Goal: Task Accomplishment & Management: Manage account settings

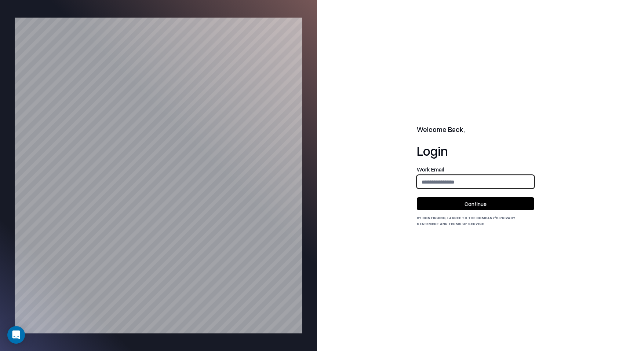
click at [504, 181] on input "email" at bounding box center [475, 182] width 117 height 14
type input "**********"
click at [493, 209] on button "Continue" at bounding box center [475, 203] width 117 height 13
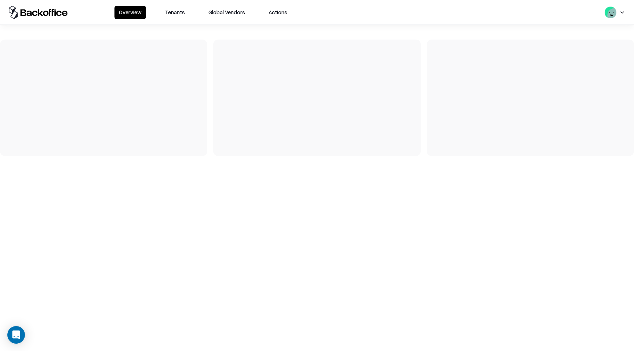
click at [175, 12] on button "Tenants" at bounding box center [175, 12] width 29 height 13
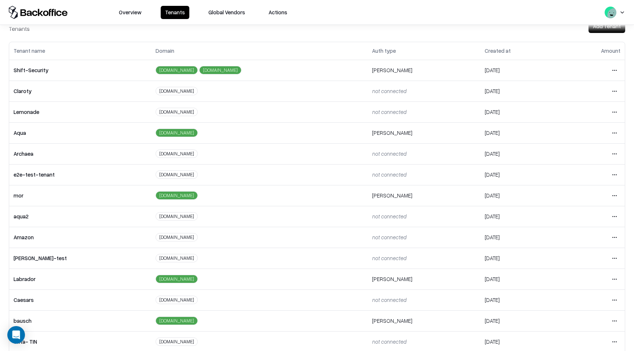
scroll to position [73, 0]
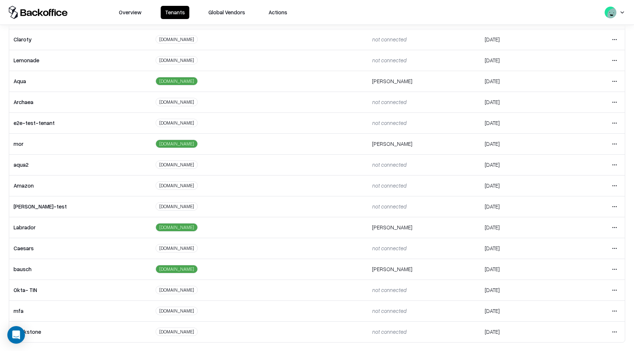
click at [618, 270] on html "Overview Tenants Global Vendors Actions Tenants Add Tenant Tenant name Domain A…" at bounding box center [317, 175] width 634 height 351
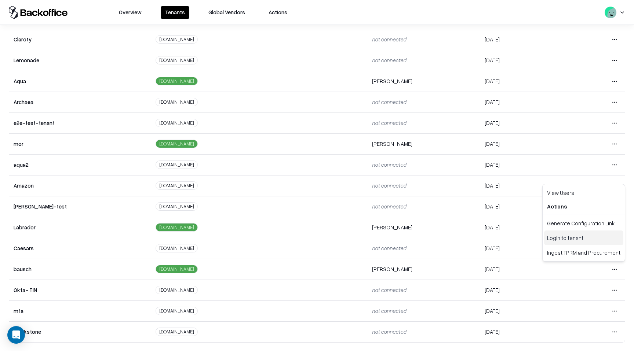
click at [583, 238] on div "Login to tenant" at bounding box center [583, 238] width 79 height 15
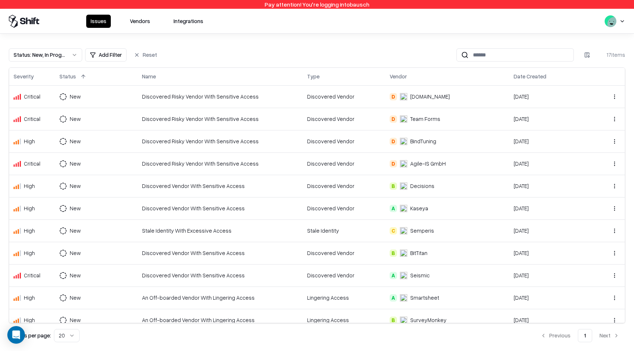
click at [146, 27] on button "Vendors" at bounding box center [139, 21] width 29 height 13
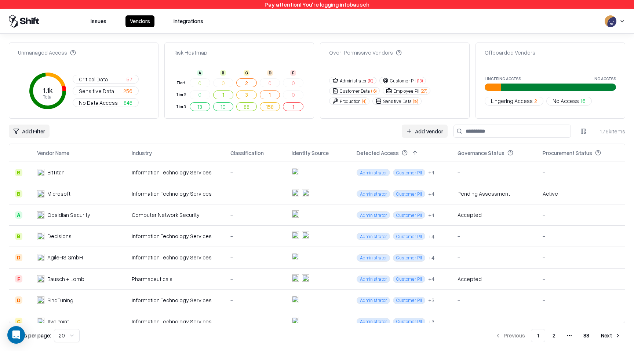
click at [439, 129] on link "Add Vendor" at bounding box center [425, 131] width 46 height 13
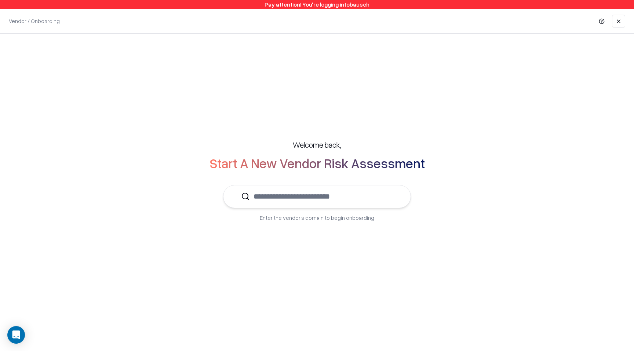
click at [330, 193] on input "text" at bounding box center [321, 197] width 143 height 22
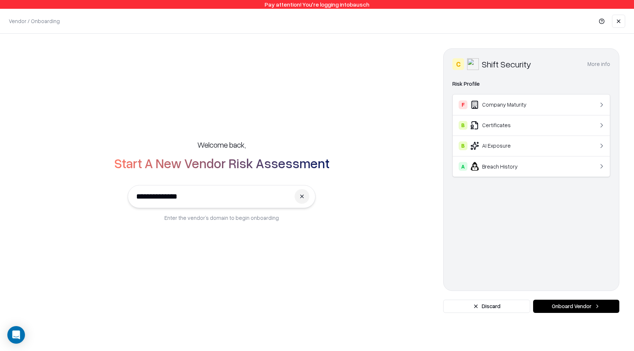
type input "**********"
click at [555, 308] on button "Onboard Vendor" at bounding box center [576, 306] width 86 height 13
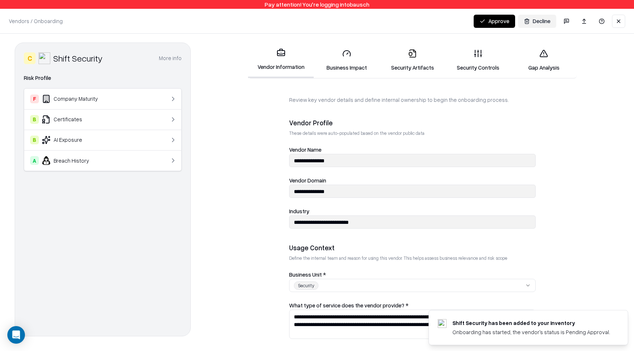
click at [358, 76] on link "Business Impact" at bounding box center [347, 60] width 66 height 34
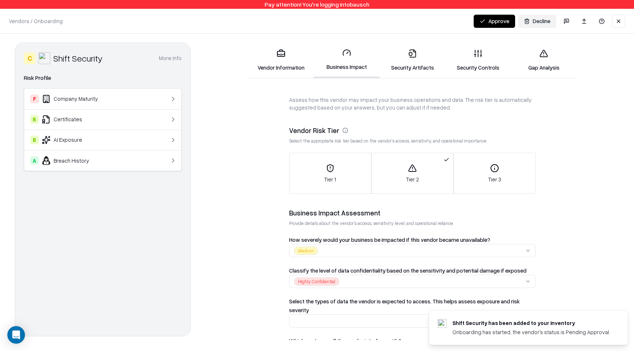
click at [356, 69] on link "Business Impact" at bounding box center [347, 61] width 66 height 36
click at [409, 68] on link "Security Artifacts" at bounding box center [412, 60] width 66 height 34
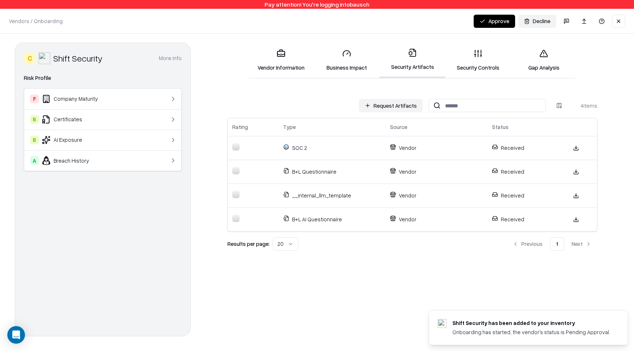
click at [483, 60] on link "Security Controls" at bounding box center [478, 60] width 66 height 34
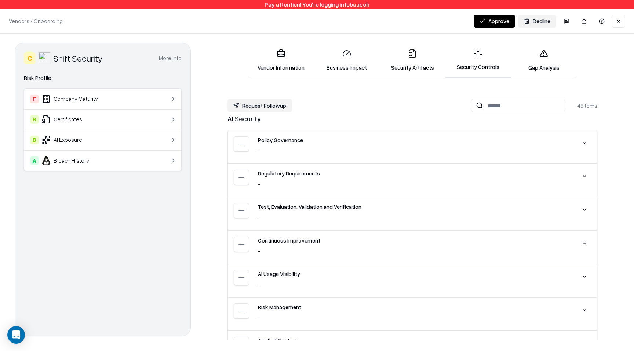
click at [527, 70] on link "Gap Analysis" at bounding box center [544, 60] width 66 height 34
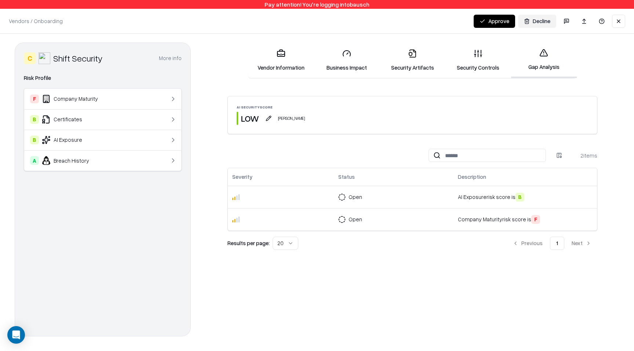
click at [497, 72] on link "Security Controls" at bounding box center [478, 60] width 66 height 34
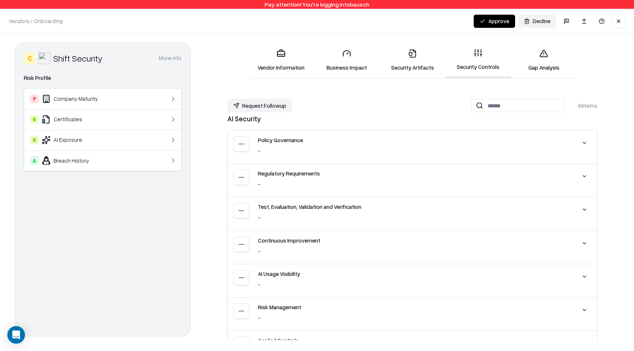
click at [529, 67] on link "Gap Analysis" at bounding box center [544, 60] width 66 height 34
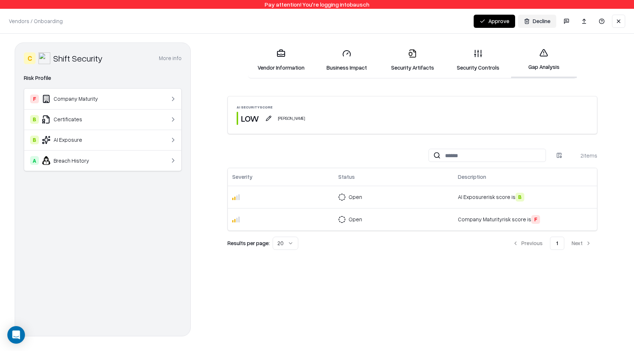
click at [616, 19] on button at bounding box center [618, 21] width 13 height 13
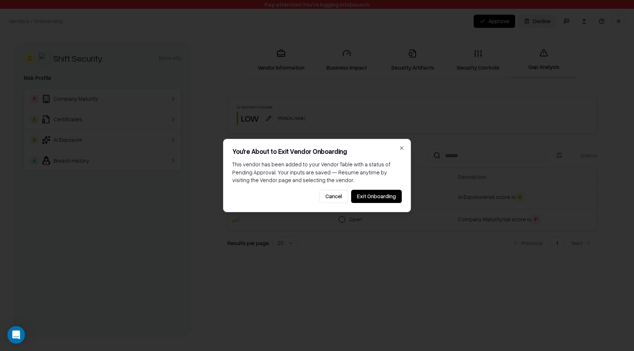
click at [380, 200] on button "Exit Onboarding" at bounding box center [376, 196] width 51 height 13
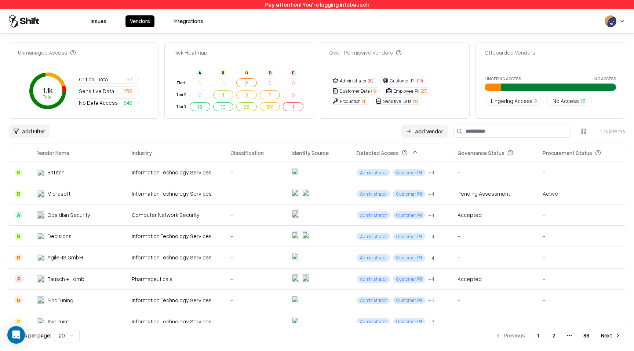
click at [102, 24] on button "Issues" at bounding box center [98, 21] width 25 height 12
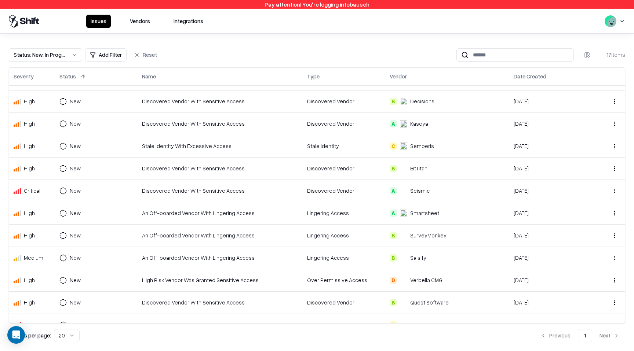
scroll to position [142, 0]
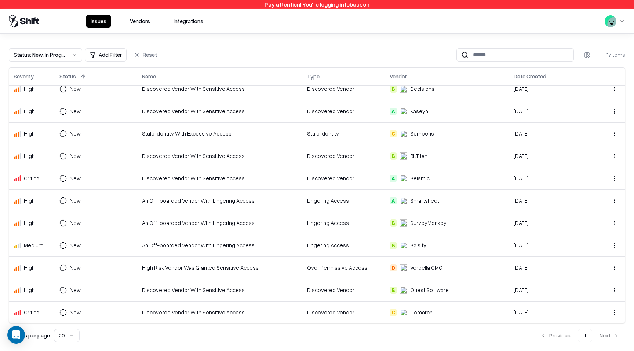
click at [215, 246] on div "An Off-boarded Vendor With Lingering Access" at bounding box center [220, 246] width 156 height 8
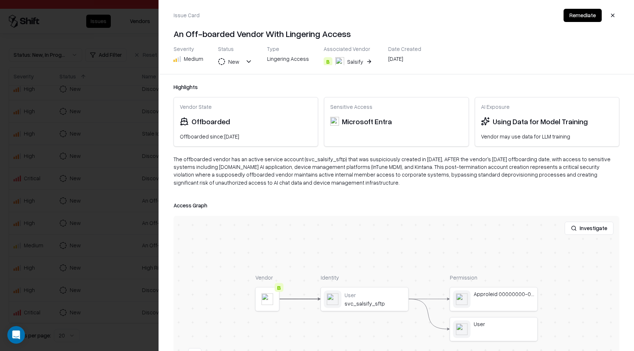
click at [613, 14] on button "button" at bounding box center [612, 15] width 13 height 13
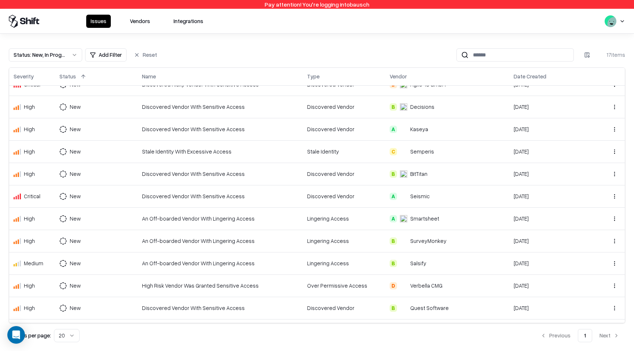
scroll to position [118, 0]
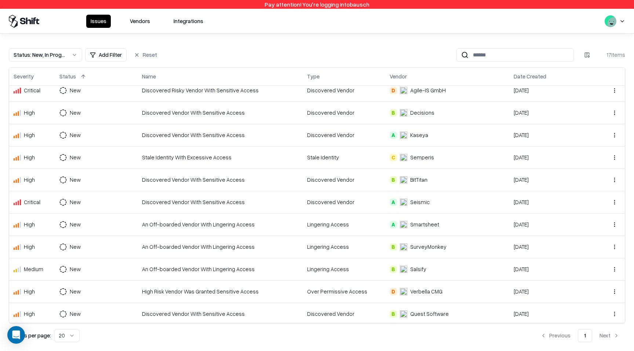
click at [325, 140] on td "Discovered Vendor" at bounding box center [344, 135] width 83 height 22
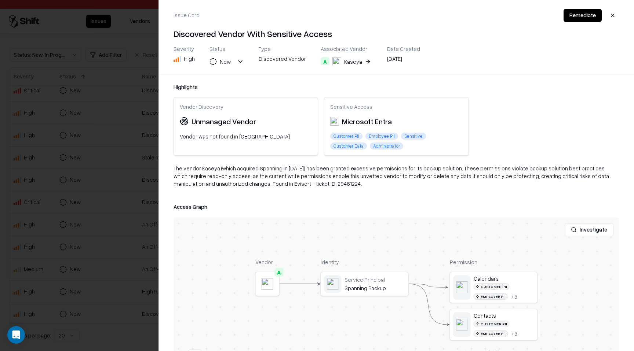
click at [575, 17] on button "Remediate" at bounding box center [582, 15] width 38 height 13
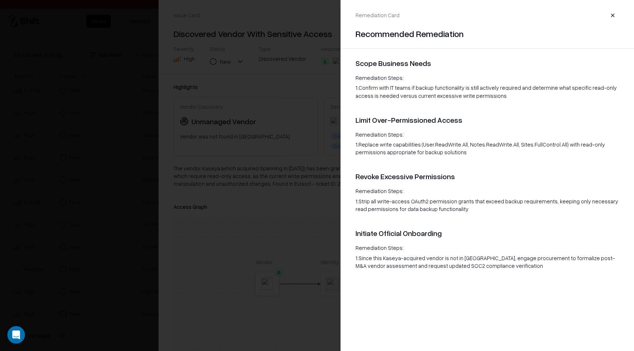
click at [613, 14] on button "button" at bounding box center [612, 15] width 13 height 13
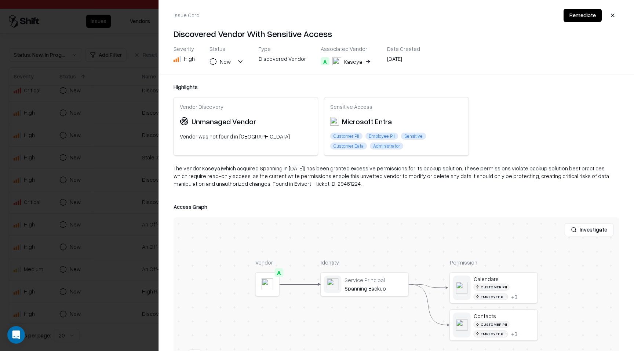
click at [0, 0] on div at bounding box center [0, 0] width 0 height 0
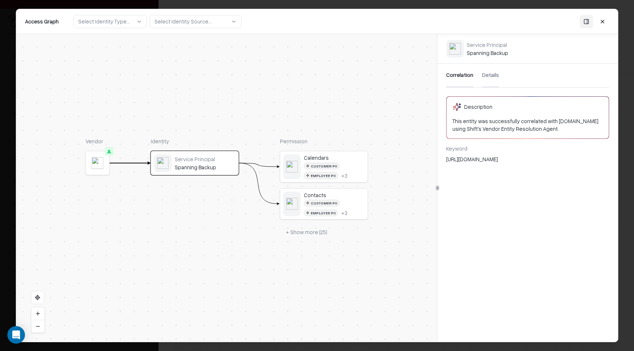
click at [604, 22] on button at bounding box center [602, 21] width 13 height 13
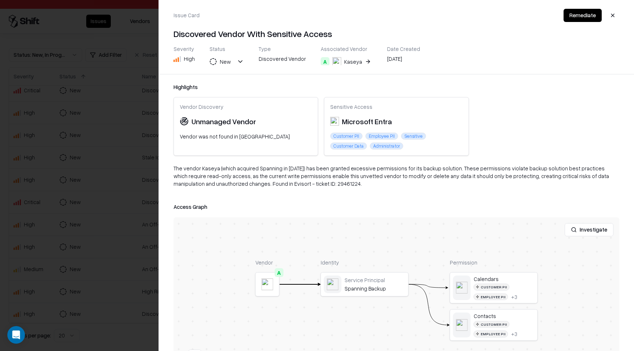
click at [611, 17] on button "button" at bounding box center [612, 15] width 13 height 13
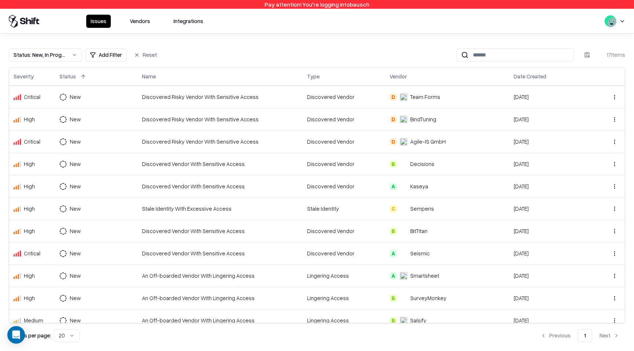
scroll to position [0, 0]
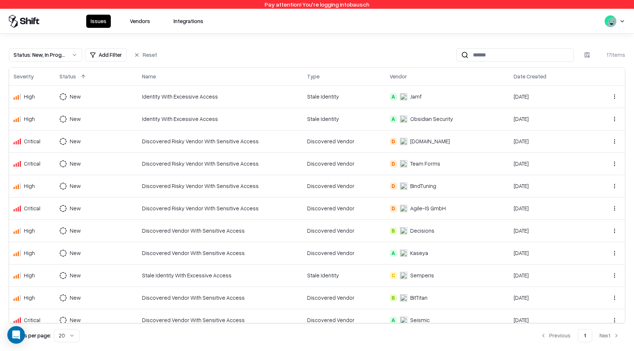
click at [139, 25] on button "Vendors" at bounding box center [139, 21] width 29 height 13
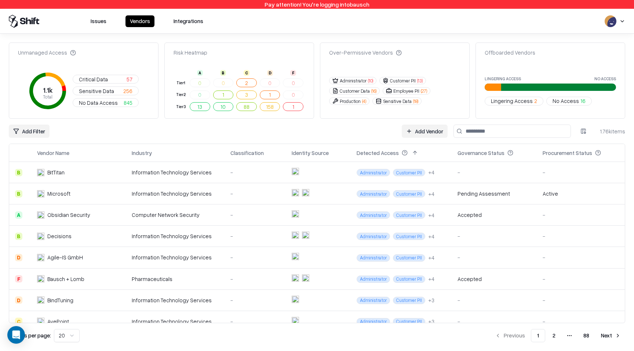
click at [114, 78] on button "Critical Data 57" at bounding box center [106, 79] width 66 height 9
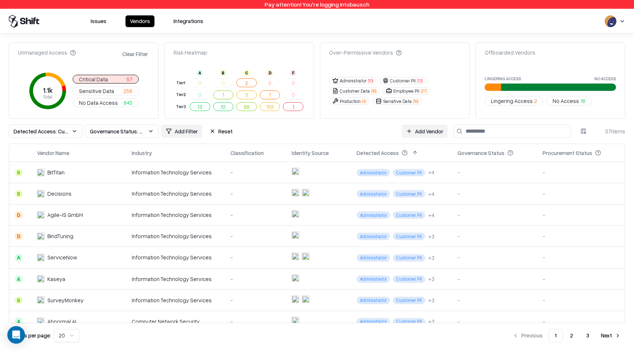
click at [143, 50] on button "Clear Filter" at bounding box center [135, 54] width 29 height 11
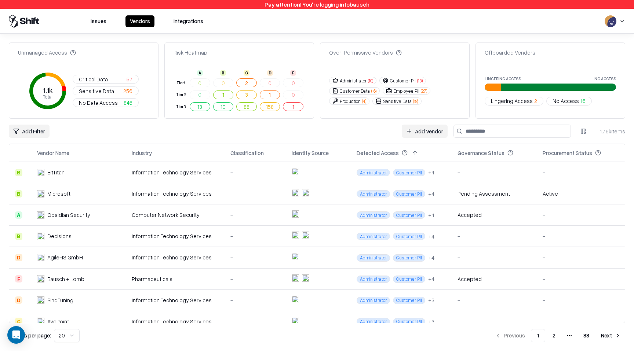
click at [271, 96] on button "1" at bounding box center [270, 95] width 21 height 9
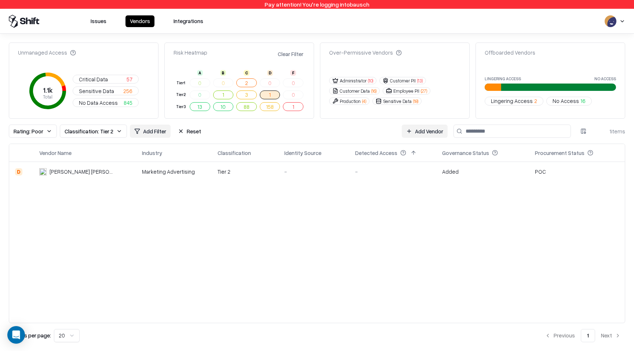
click at [295, 56] on button "Clear Filter" at bounding box center [290, 54] width 29 height 11
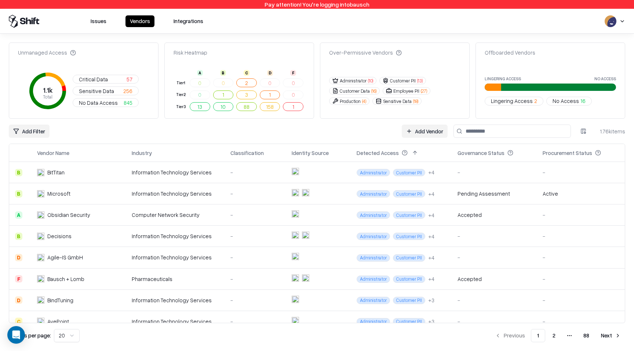
click at [426, 132] on link "Add Vendor" at bounding box center [425, 131] width 46 height 13
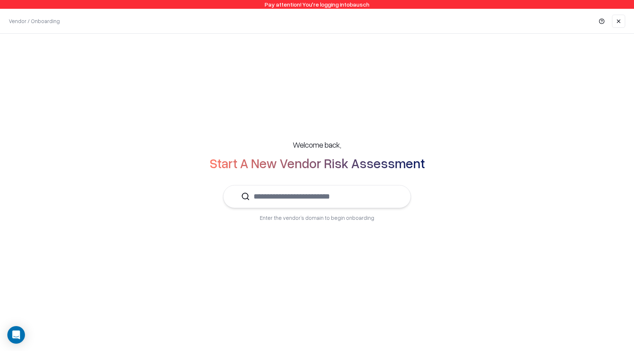
click at [323, 202] on input "text" at bounding box center [321, 197] width 143 height 22
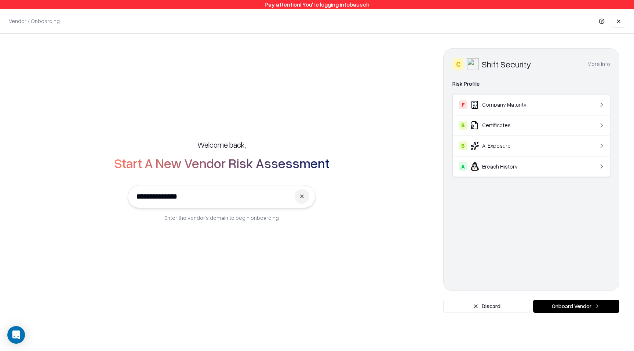
type input "**********"
click at [560, 308] on button "Onboard Vendor" at bounding box center [576, 306] width 86 height 13
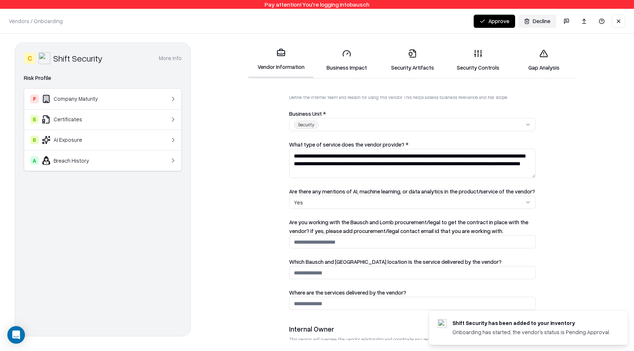
scroll to position [349, 0]
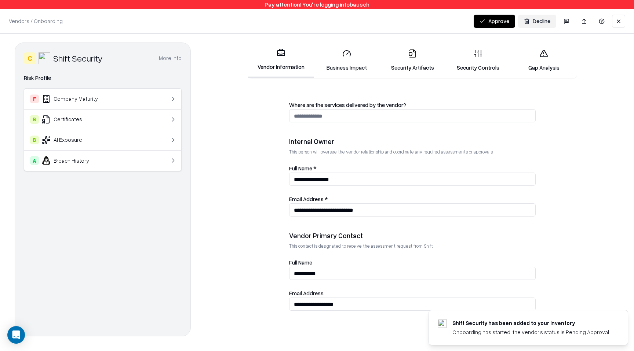
click at [342, 64] on link "Business Impact" at bounding box center [347, 60] width 66 height 34
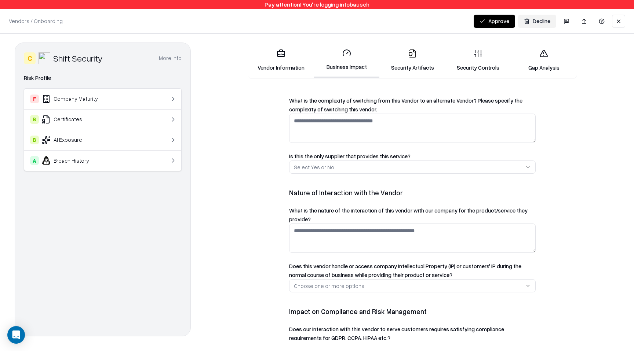
scroll to position [313, 0]
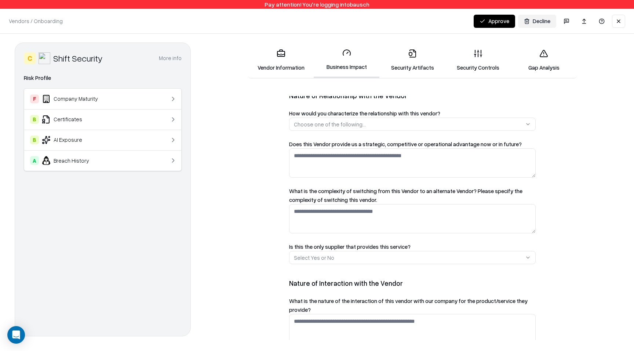
click at [406, 71] on link "Security Artifacts" at bounding box center [412, 60] width 66 height 34
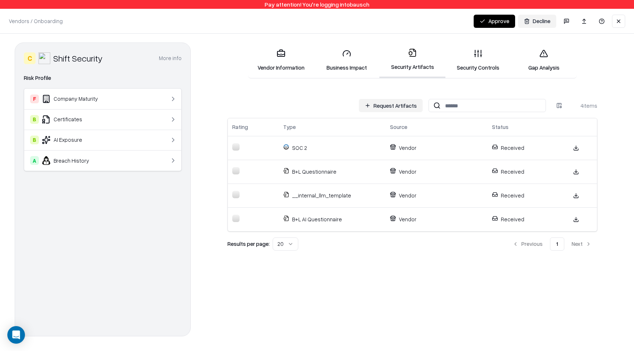
click at [474, 56] on icon at bounding box center [478, 53] width 9 height 9
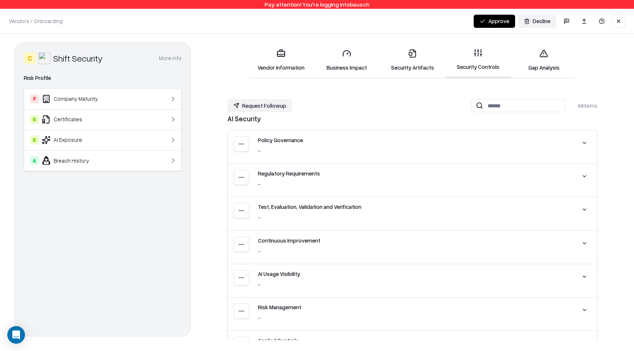
click at [542, 62] on link "Gap Analysis" at bounding box center [544, 60] width 66 height 34
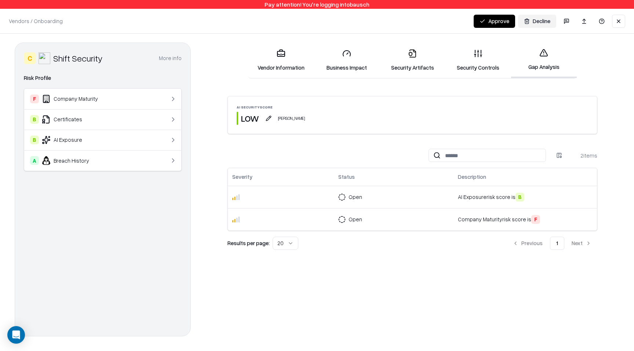
click at [270, 118] on button "button" at bounding box center [268, 118] width 13 height 13
click at [268, 148] on button "Medium" at bounding box center [269, 148] width 35 height 13
click at [261, 184] on textarea "Justification *" at bounding box center [268, 186] width 105 height 23
click at [281, 219] on button "Cancel" at bounding box center [280, 217] width 29 height 13
click at [567, 22] on button "button" at bounding box center [566, 21] width 15 height 15
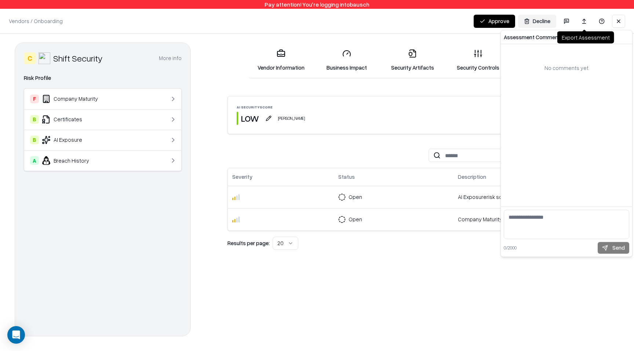
click at [585, 22] on link at bounding box center [584, 21] width 15 height 13
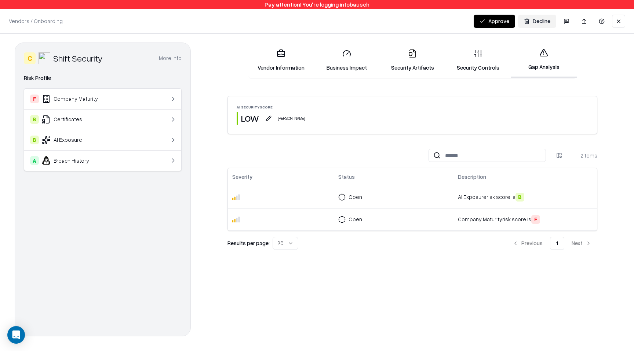
click at [430, 64] on link "Security Artifacts" at bounding box center [412, 60] width 66 height 34
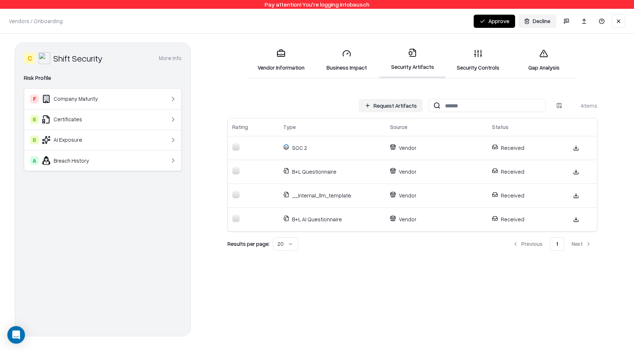
click at [472, 70] on link "Security Controls" at bounding box center [478, 60] width 66 height 34
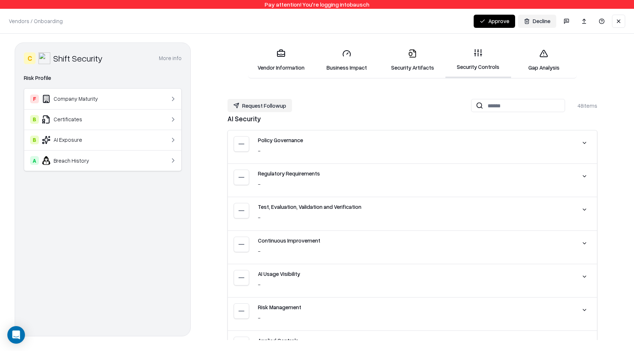
click at [540, 56] on icon at bounding box center [543, 53] width 7 height 7
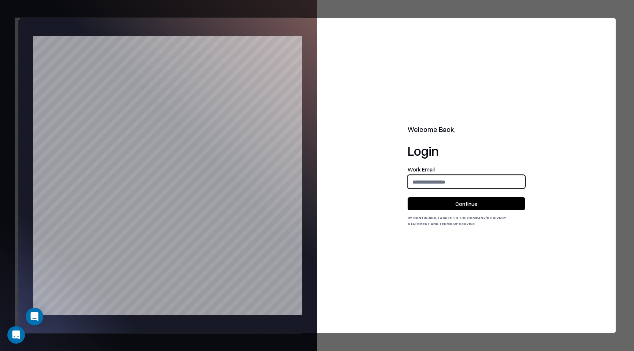
click at [459, 184] on input "email" at bounding box center [466, 182] width 117 height 14
type input "**********"
click at [465, 203] on button "Continue" at bounding box center [466, 203] width 117 height 13
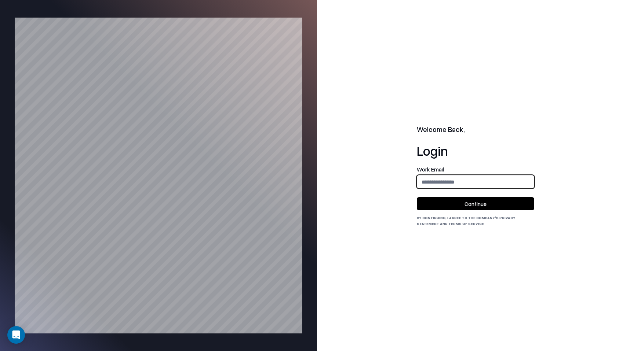
click at [476, 184] on input "email" at bounding box center [475, 182] width 117 height 14
type input "**********"
click at [480, 205] on button "Continue" at bounding box center [475, 203] width 117 height 13
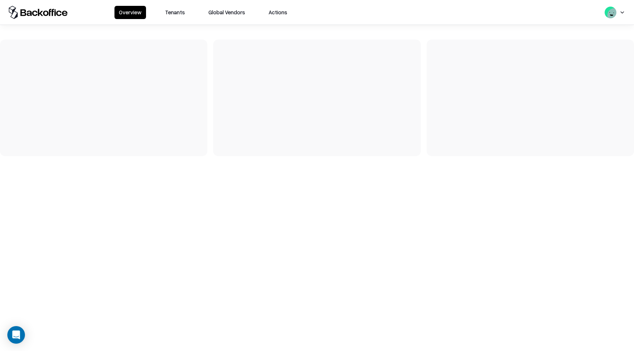
click at [178, 7] on button "Tenants" at bounding box center [175, 12] width 29 height 13
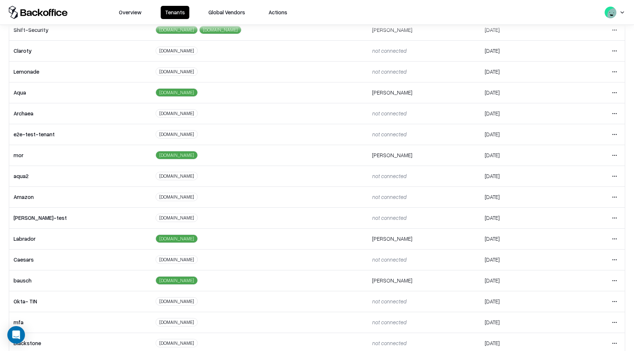
scroll to position [67, 0]
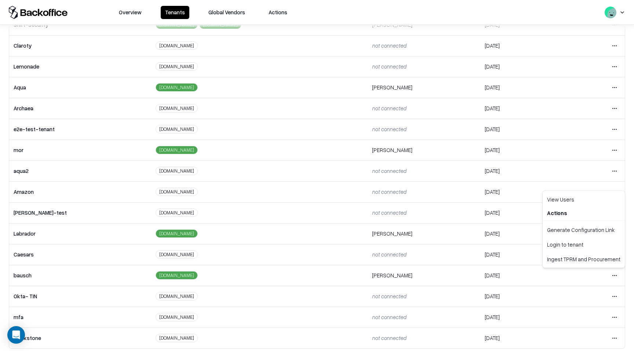
click at [616, 277] on html "Overview Tenants Global Vendors Actions Tenants Add Tenant Tenant name Domain A…" at bounding box center [317, 175] width 634 height 351
click at [589, 245] on div "Login to tenant" at bounding box center [583, 244] width 79 height 15
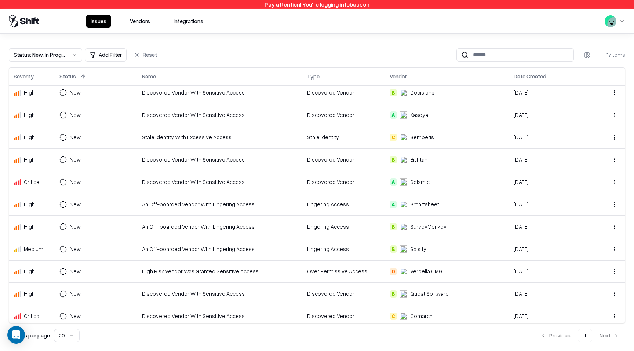
scroll to position [142, 0]
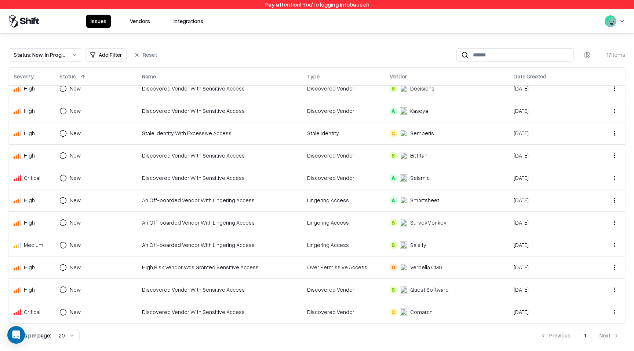
click at [466, 269] on div "D Verbella CMG" at bounding box center [447, 268] width 115 height 8
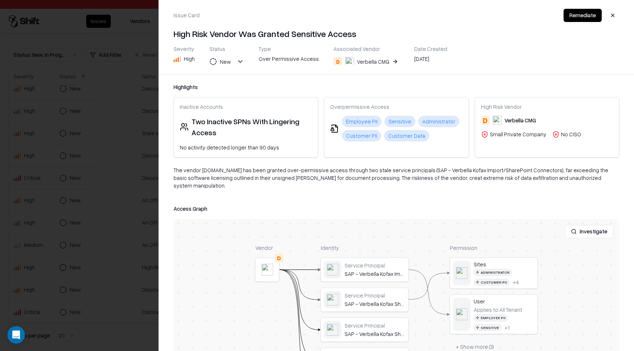
click at [387, 61] on button "D Verbella CMG" at bounding box center [366, 61] width 66 height 13
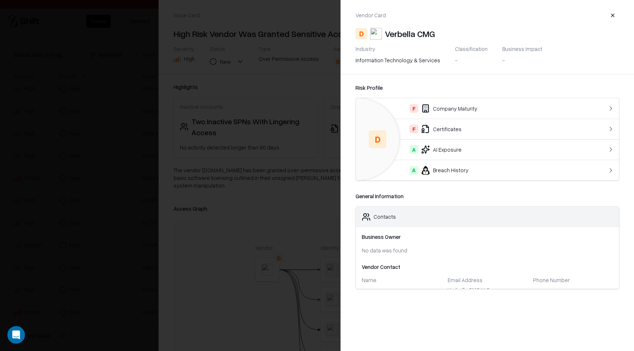
click at [613, 15] on button "button" at bounding box center [612, 15] width 13 height 13
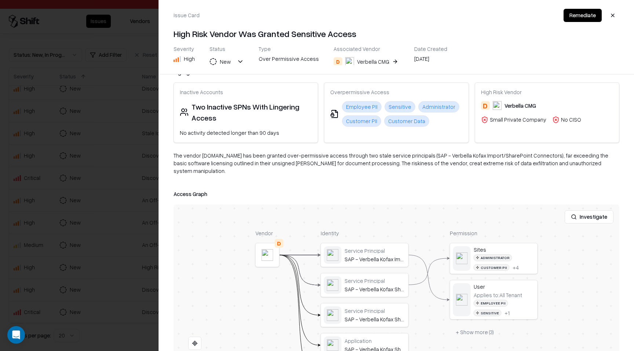
scroll to position [16, 0]
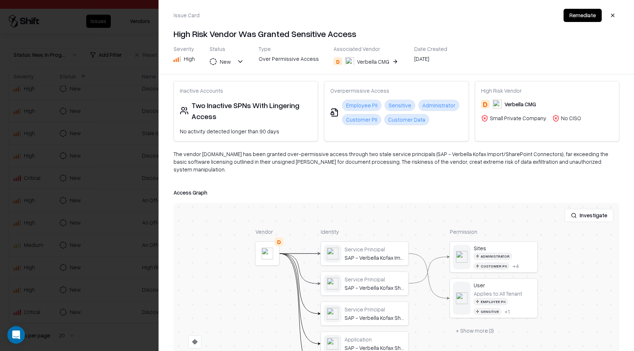
click at [614, 18] on button "button" at bounding box center [612, 15] width 13 height 13
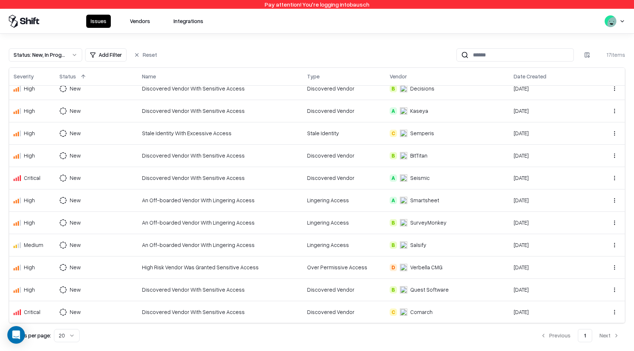
click at [368, 268] on div "Over Permissive Access" at bounding box center [344, 268] width 74 height 8
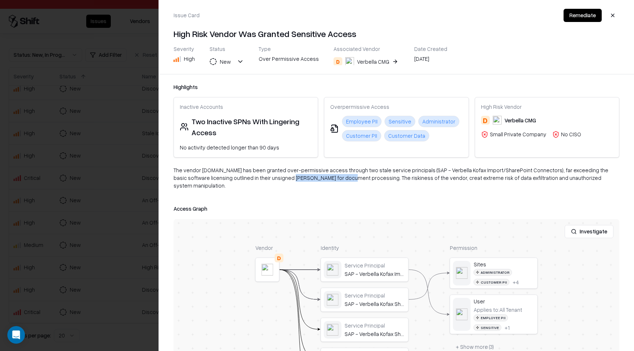
drag, startPoint x: 254, startPoint y: 178, endPoint x: 315, endPoint y: 178, distance: 61.3
click at [315, 178] on div "The vendor Verbella.com has been granted over-permissive access through two sta…" at bounding box center [396, 181] width 446 height 29
click at [274, 179] on div "The vendor Verbella.com has been granted over-permissive access through two sta…" at bounding box center [396, 181] width 446 height 29
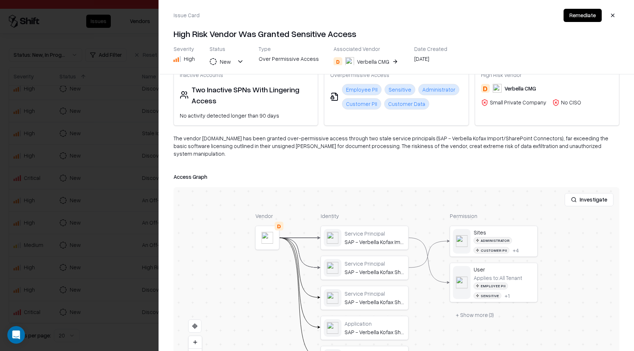
scroll to position [0, 0]
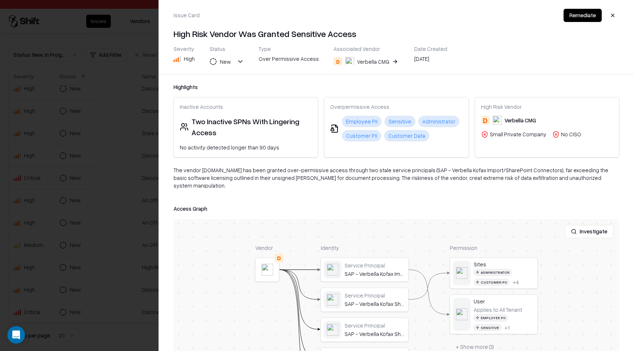
click at [614, 14] on button "button" at bounding box center [612, 15] width 13 height 13
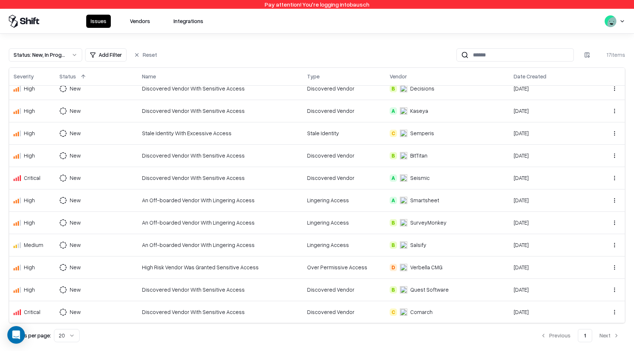
click at [142, 20] on button "Vendors" at bounding box center [139, 21] width 29 height 13
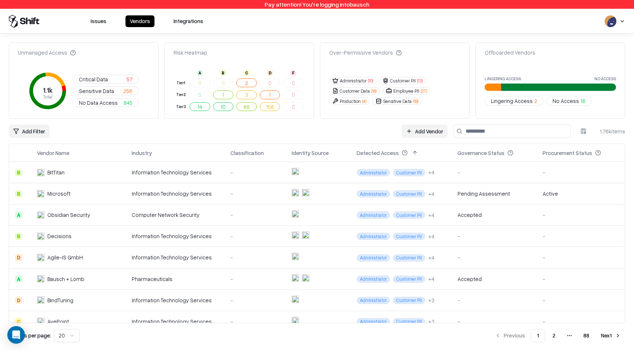
click at [107, 17] on button "Issues" at bounding box center [98, 21] width 25 height 12
click at [103, 23] on button "Issues" at bounding box center [98, 21] width 25 height 12
